Goal: Browse casually

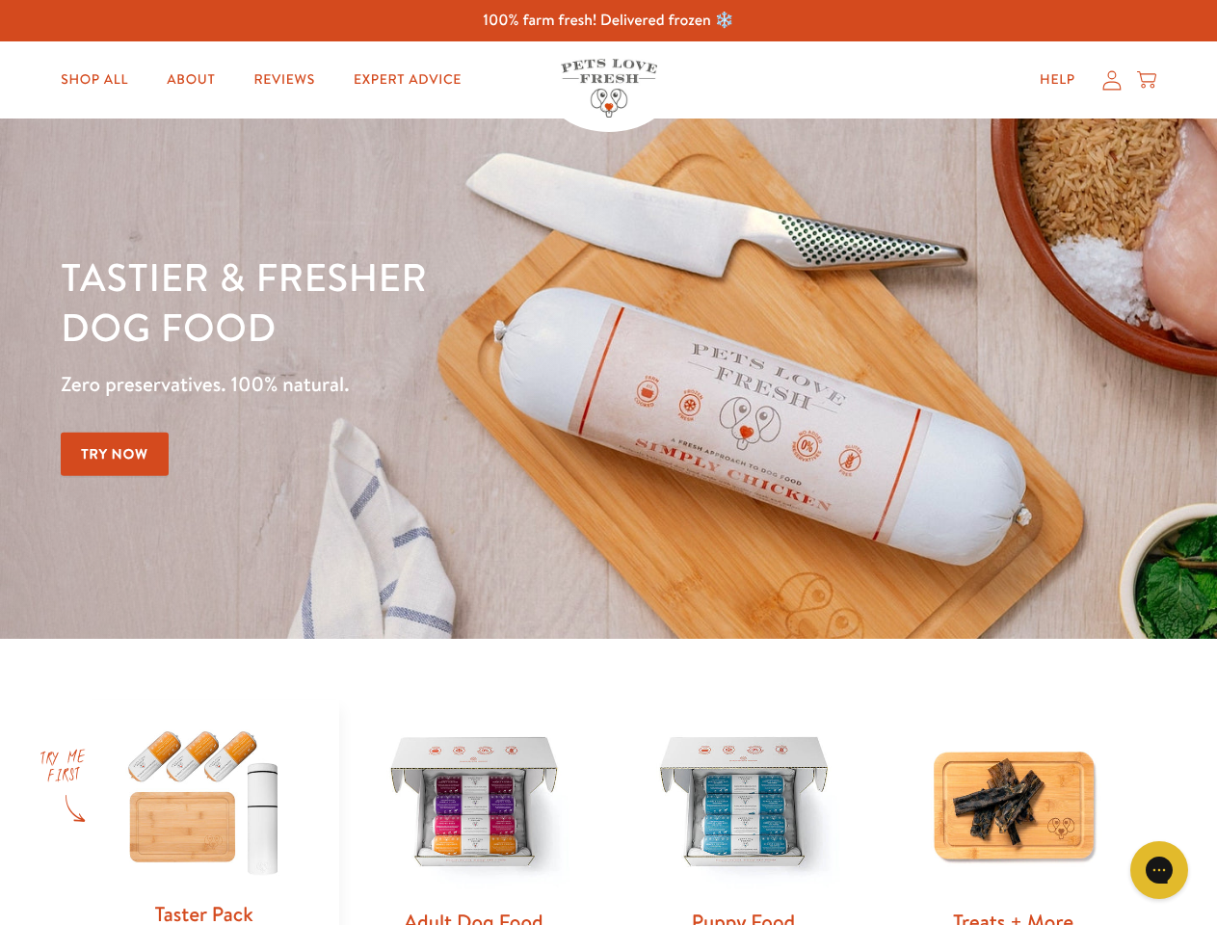
click at [608, 463] on div "Tastier & fresher dog food Zero preservatives. 100% natural. Try Now" at bounding box center [426, 379] width 731 height 254
click at [1159, 870] on icon "Gorgias live chat" at bounding box center [1159, 870] width 18 height 18
